Goal: Information Seeking & Learning: Learn about a topic

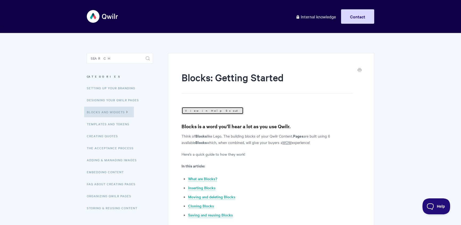
click at [210, 111] on link "View in Help Scout" at bounding box center [213, 110] width 62 height 7
